Goal: Check status

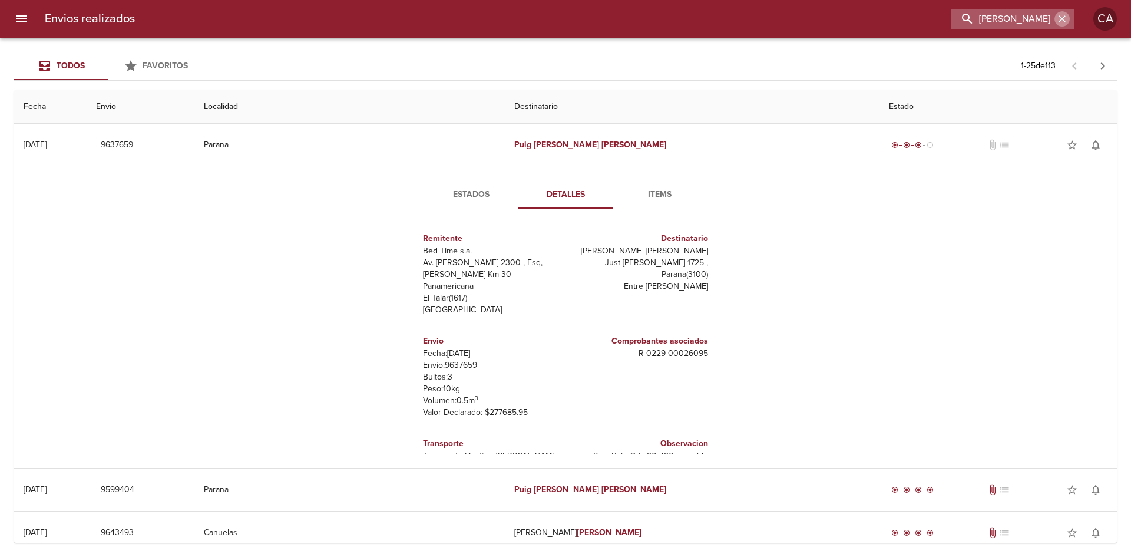
click at [1064, 18] on icon "button" at bounding box center [1062, 19] width 12 height 12
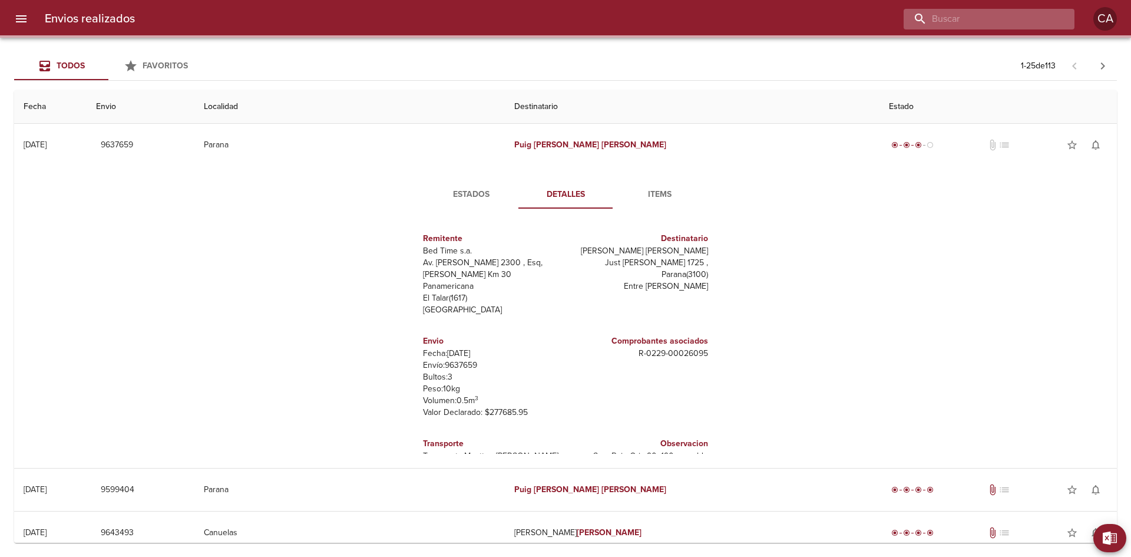
click at [1012, 18] on input "buscar" at bounding box center [978, 19] width 151 height 21
paste input "Mascotena"
type input "Mascotena"
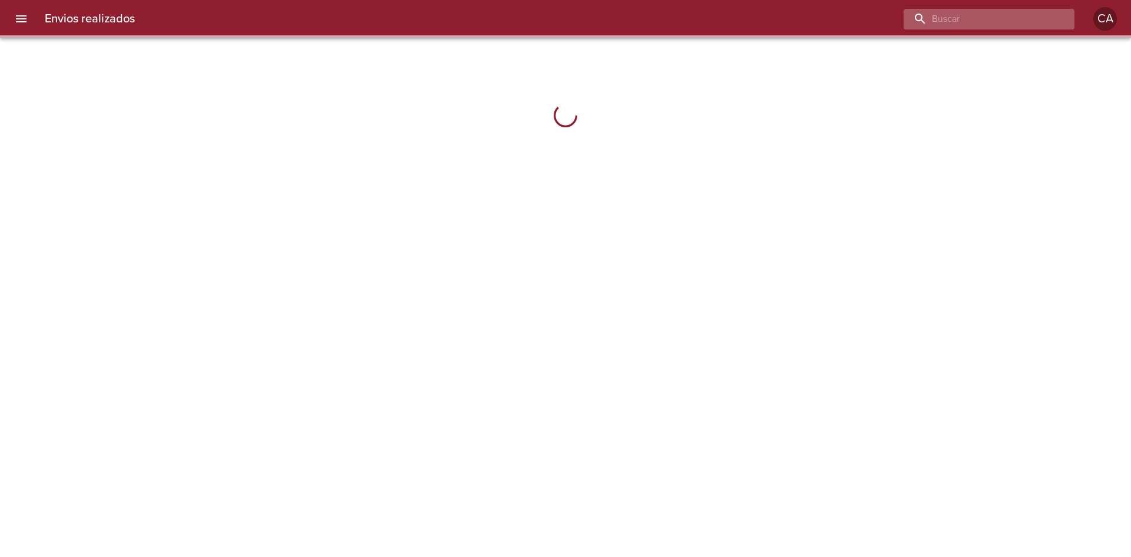
click at [999, 22] on input "buscar" at bounding box center [978, 19] width 151 height 21
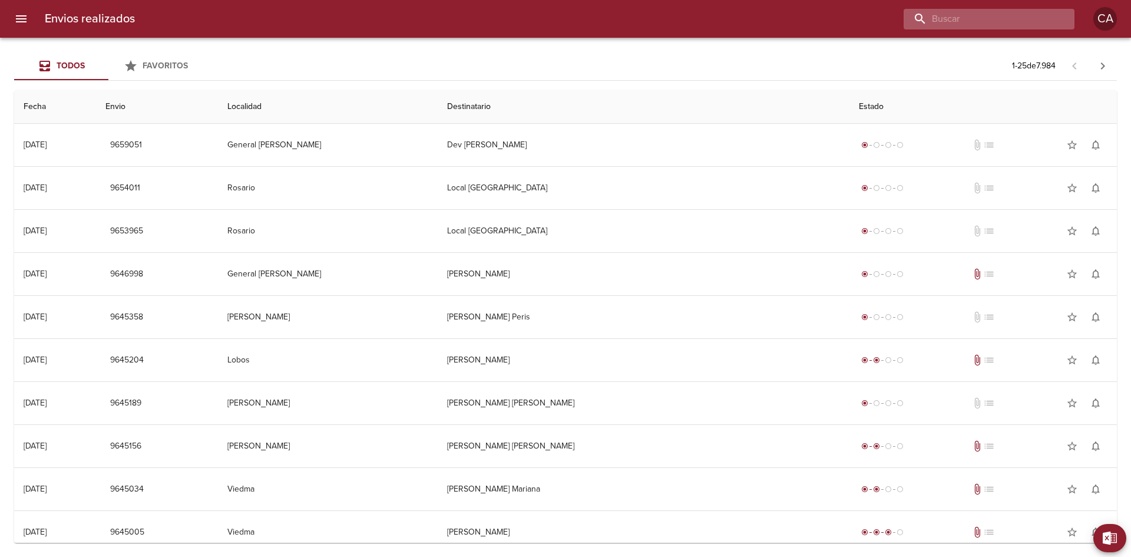
paste input "RODRIGUEZ"
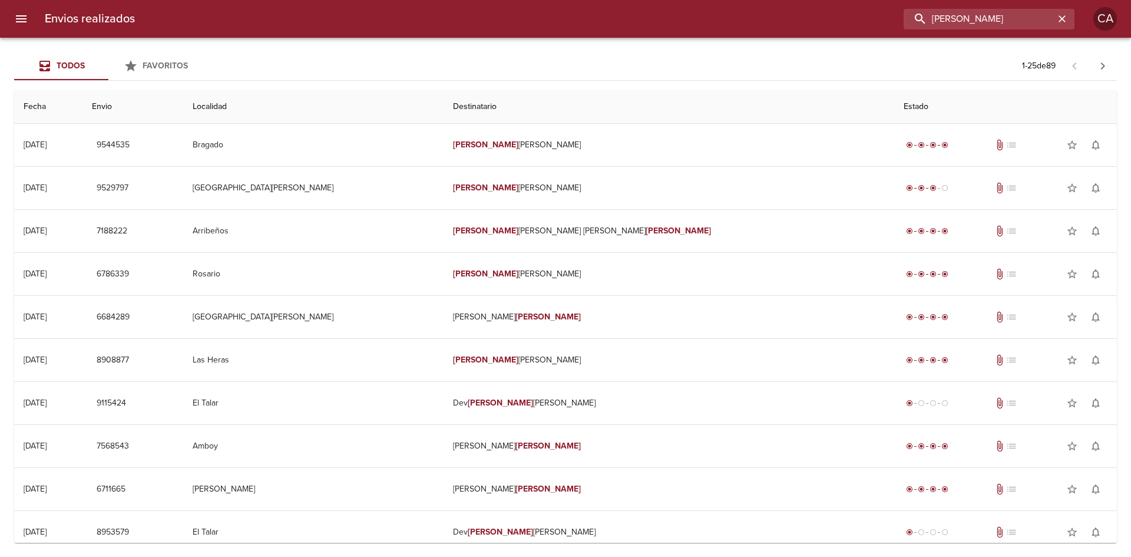
drag, startPoint x: 1007, startPoint y: 24, endPoint x: 590, endPoint y: 12, distance: 417.1
click at [602, 12] on div "RODRIGUEZ" at bounding box center [609, 19] width 930 height 21
type input "24660"
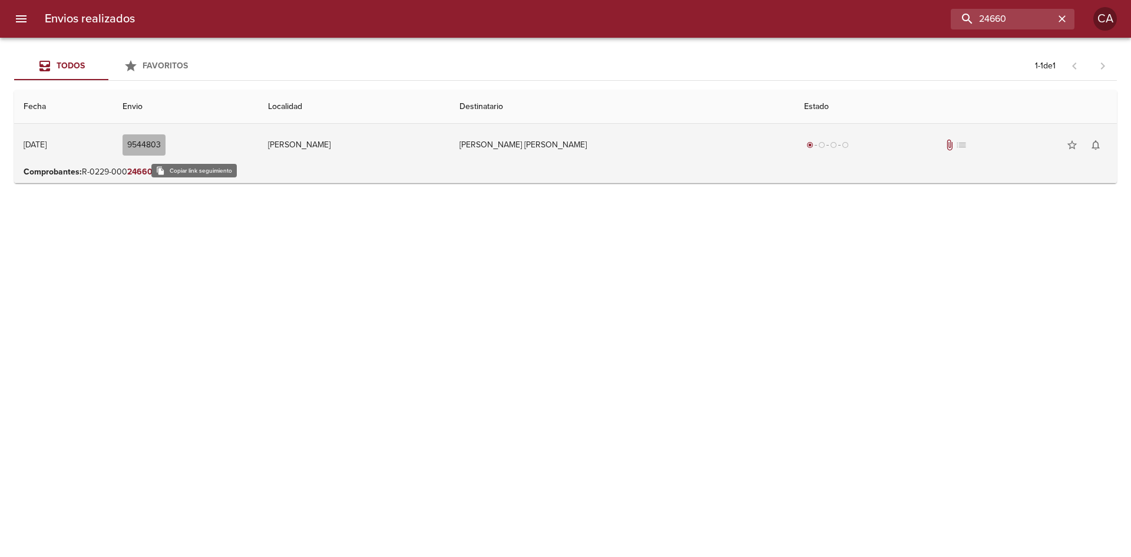
click at [161, 143] on span "9544803" at bounding box center [144, 145] width 34 height 15
